Goal: Find contact information: Find contact information

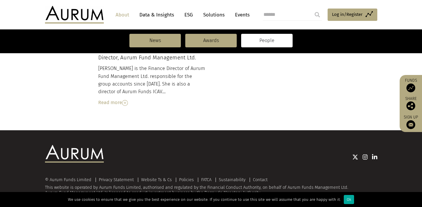
scroll to position [715, 0]
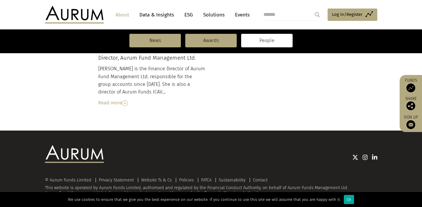
click at [79, 178] on div "© Aurum Funds Limited" at bounding box center [69, 180] width 49 height 4
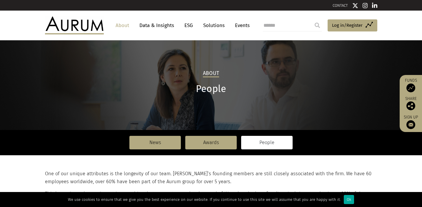
scroll to position [0, 0]
click at [162, 27] on link "Data & Insights" at bounding box center [156, 25] width 41 height 11
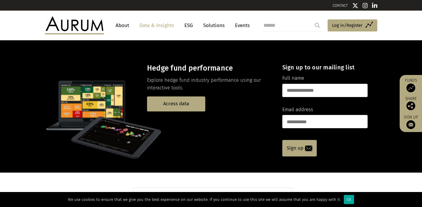
click at [216, 26] on link "Solutions" at bounding box center [213, 25] width 27 height 11
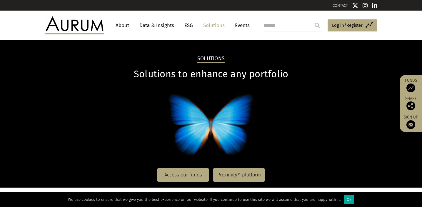
click at [191, 26] on link "ESG" at bounding box center [188, 25] width 14 height 11
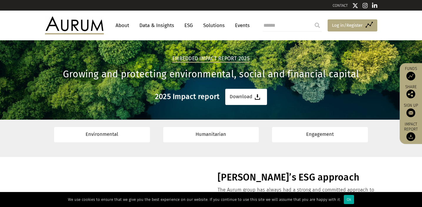
click at [359, 25] on span "Log in/Register" at bounding box center [347, 25] width 31 height 7
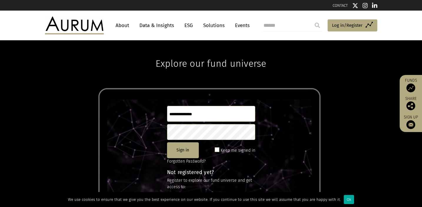
click at [153, 26] on link "Data & Insights" at bounding box center [156, 25] width 41 height 11
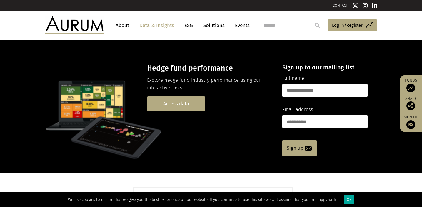
click at [186, 106] on link "Access data" at bounding box center [176, 103] width 58 height 15
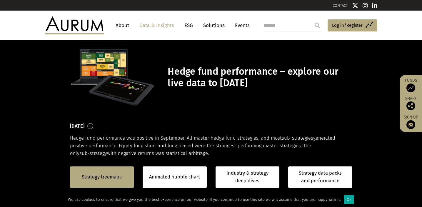
scroll to position [189, 0]
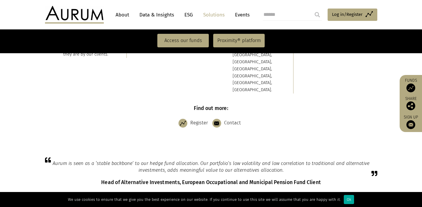
scroll to position [264, 0]
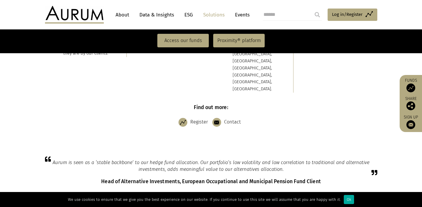
click at [234, 115] on link "Contact" at bounding box center [227, 122] width 31 height 15
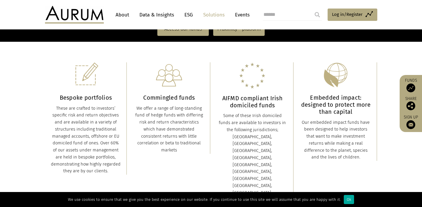
scroll to position [127, 0]
